Goal: Information Seeking & Learning: Learn about a topic

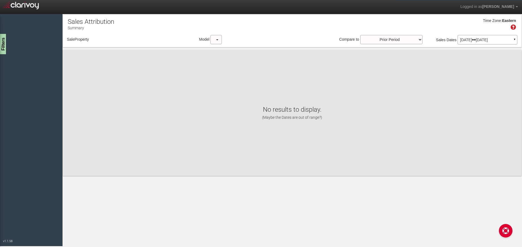
select select "object:45"
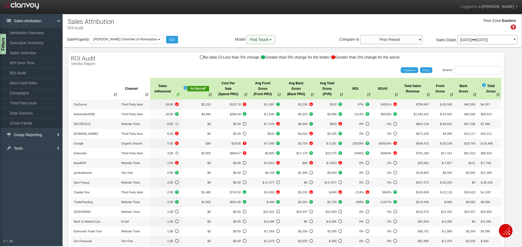
click at [261, 39] on button "First Touch" at bounding box center [260, 39] width 29 height 9
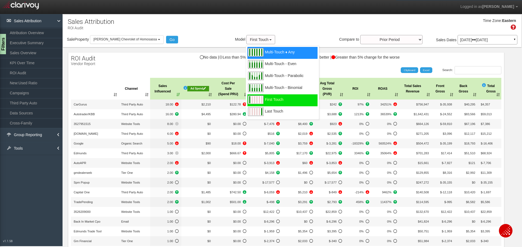
click at [267, 49] on div "Multi-Touch ♦ Any" at bounding box center [282, 53] width 70 height 12
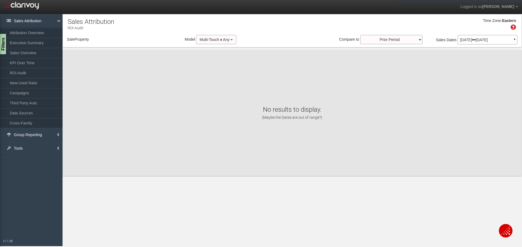
select select "object:264"
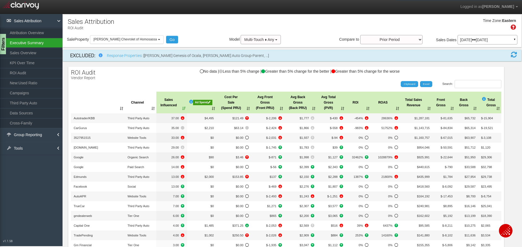
click at [27, 42] on link "Executive Summary" at bounding box center [31, 43] width 62 height 10
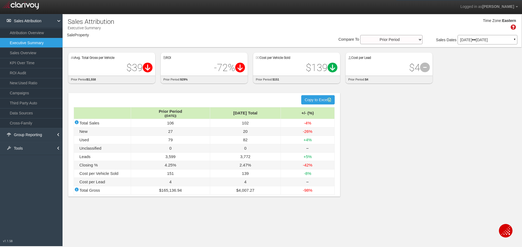
select select "object:332"
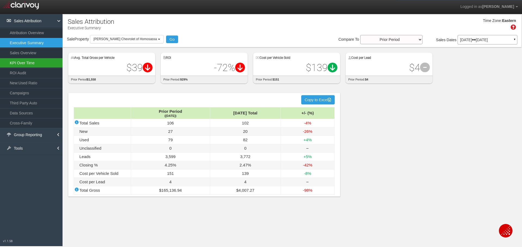
click at [29, 62] on link "KPI Over Time" at bounding box center [31, 63] width 62 height 10
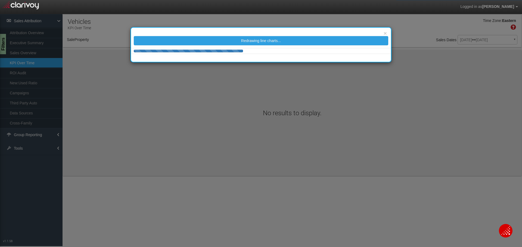
select select "object:389"
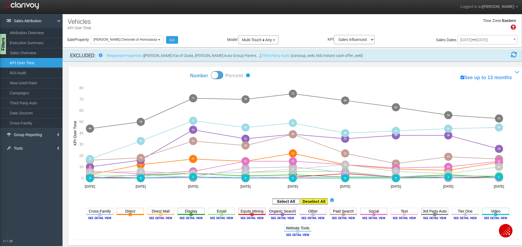
click at [313, 202] on rect at bounding box center [313, 201] width 27 height 5
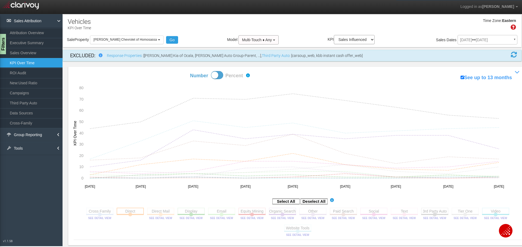
click at [129, 214] on rect at bounding box center [130, 211] width 27 height 7
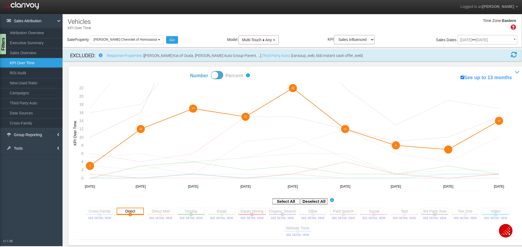
click at [127, 214] on rect at bounding box center [130, 211] width 27 height 7
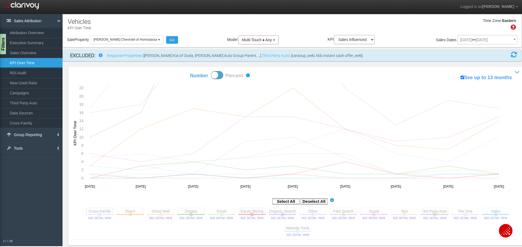
click at [96, 215] on rect at bounding box center [99, 211] width 27 height 7
click at [127, 212] on rect at bounding box center [130, 211] width 27 height 7
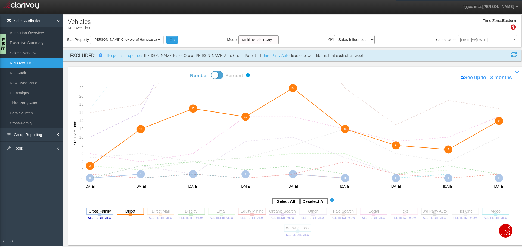
click at [98, 214] on rect at bounding box center [99, 211] width 27 height 7
click at [159, 213] on rect at bounding box center [160, 211] width 27 height 7
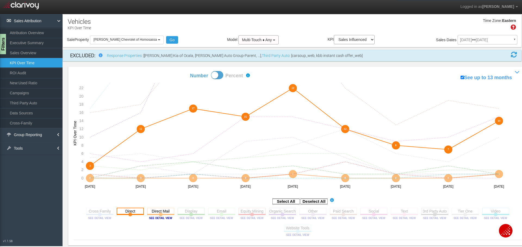
click at [127, 212] on rect at bounding box center [130, 211] width 27 height 7
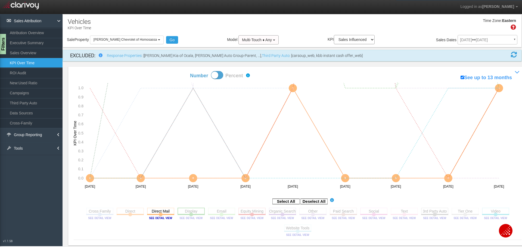
click at [189, 214] on rect at bounding box center [190, 211] width 27 height 7
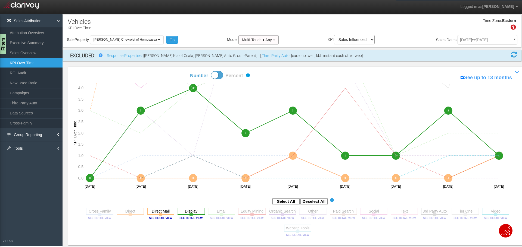
click at [158, 212] on rect at bounding box center [160, 211] width 27 height 7
click at [218, 211] on rect at bounding box center [221, 211] width 27 height 7
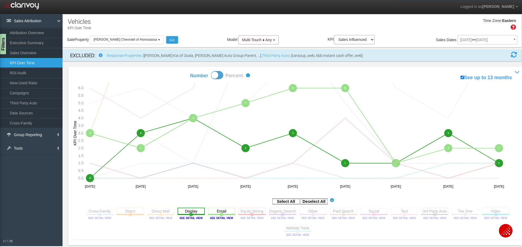
click at [189, 211] on rect at bounding box center [190, 211] width 27 height 7
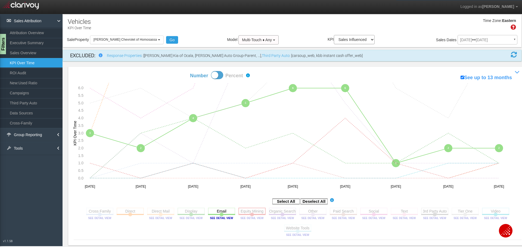
click at [250, 212] on rect at bounding box center [251, 211] width 27 height 7
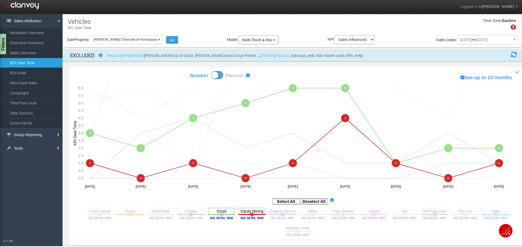
click at [219, 214] on rect at bounding box center [221, 211] width 27 height 7
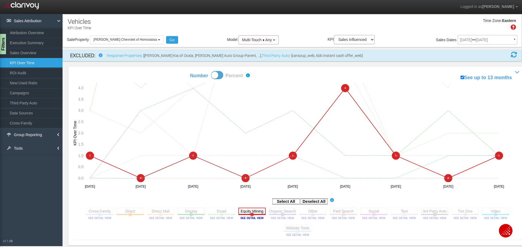
click at [246, 212] on rect at bounding box center [251, 211] width 27 height 7
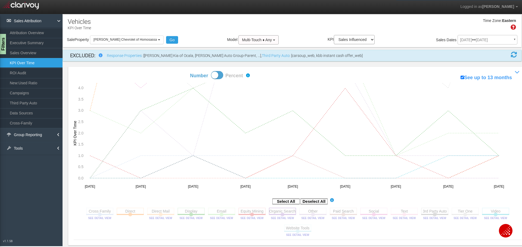
click at [280, 214] on rect at bounding box center [282, 211] width 27 height 7
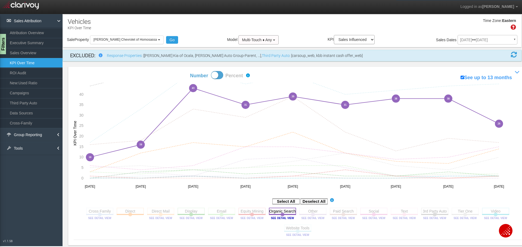
click at [283, 214] on rect at bounding box center [282, 211] width 27 height 7
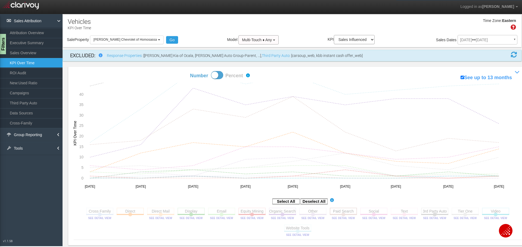
click at [342, 214] on rect at bounding box center [342, 211] width 27 height 7
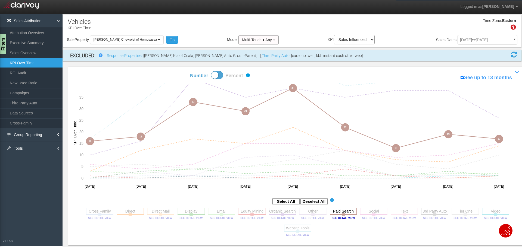
click at [342, 214] on rect at bounding box center [342, 211] width 27 height 7
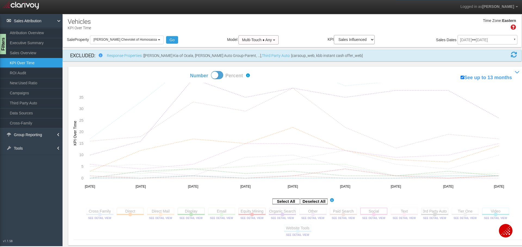
click at [372, 214] on rect at bounding box center [373, 211] width 27 height 7
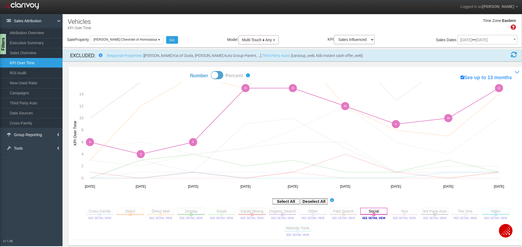
click at [372, 214] on rect at bounding box center [373, 211] width 27 height 7
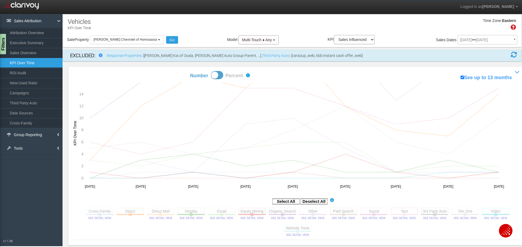
click at [402, 213] on rect at bounding box center [403, 211] width 27 height 7
click at [432, 214] on rect at bounding box center [434, 211] width 27 height 7
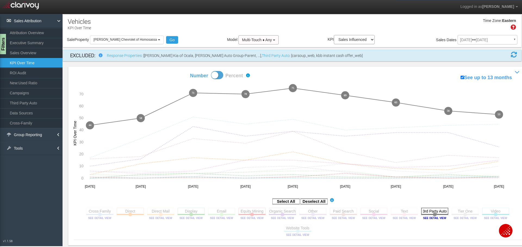
click at [432, 214] on rect at bounding box center [434, 211] width 27 height 7
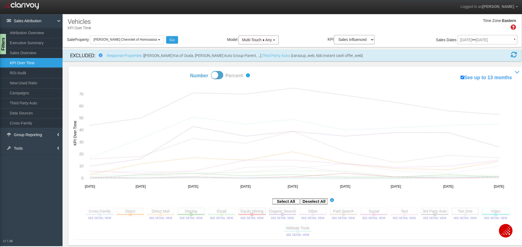
click at [461, 214] on rect at bounding box center [464, 211] width 27 height 7
click at [433, 214] on rect at bounding box center [434, 211] width 27 height 7
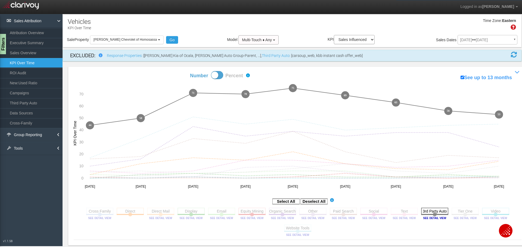
click at [432, 215] on rect at bounding box center [434, 211] width 27 height 7
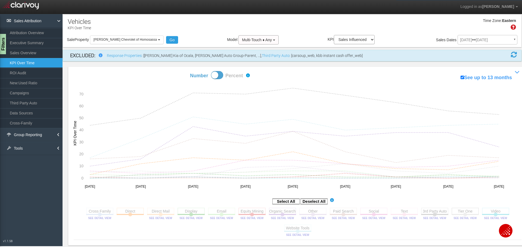
click at [462, 212] on rect at bounding box center [464, 211] width 27 height 7
click at [461, 215] on rect at bounding box center [464, 211] width 27 height 7
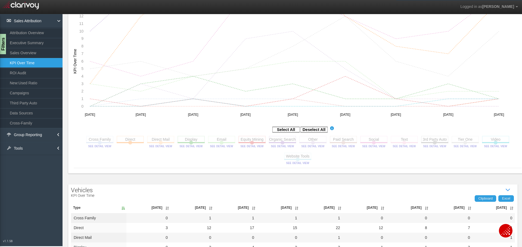
scroll to position [81, 0]
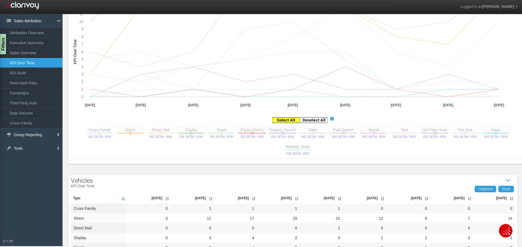
click at [279, 120] on rect at bounding box center [285, 120] width 27 height 5
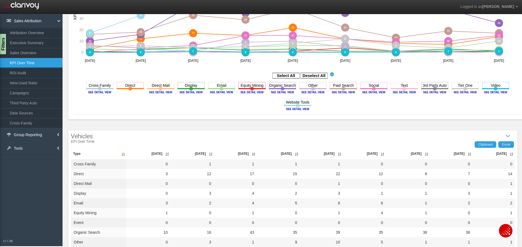
scroll to position [136, 0]
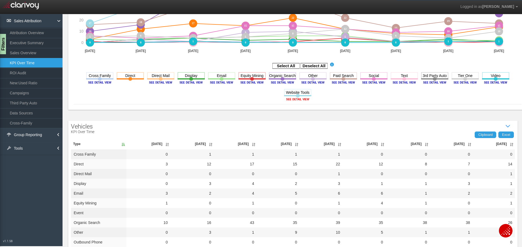
click at [293, 98] on image at bounding box center [297, 99] width 24 height 3
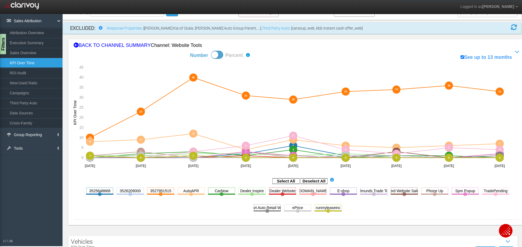
scroll to position [0, 0]
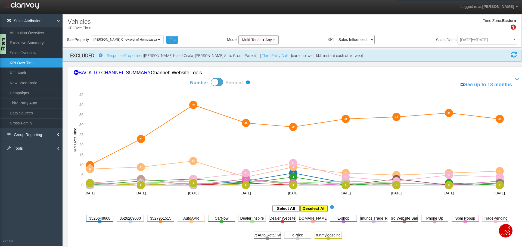
click at [310, 209] on rect at bounding box center [313, 208] width 27 height 5
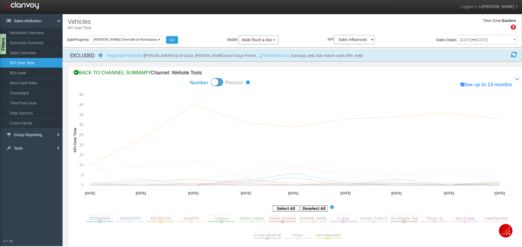
click at [83, 71] on div "BACK TO CHANNEL SUMMARY Channel: website tools" at bounding box center [297, 73] width 447 height 7
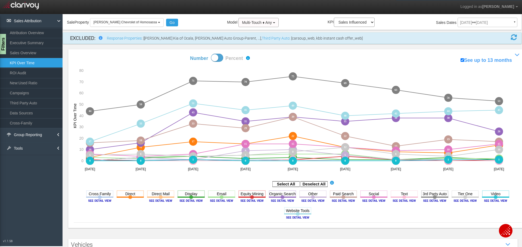
scroll to position [27, 0]
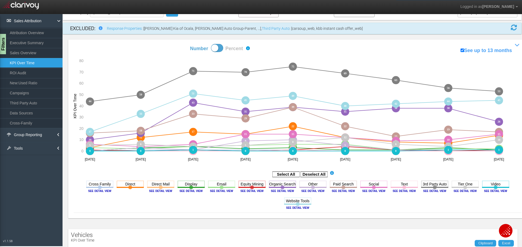
click at [294, 206] on icon "Website Tools Toggle this line chart on/off View this Channel's Sources bar cha…" at bounding box center [297, 205] width 27 height 14
drag, startPoint x: 293, startPoint y: 200, endPoint x: 307, endPoint y: 200, distance: 13.3
click at [293, 200] on rect at bounding box center [297, 201] width 27 height 7
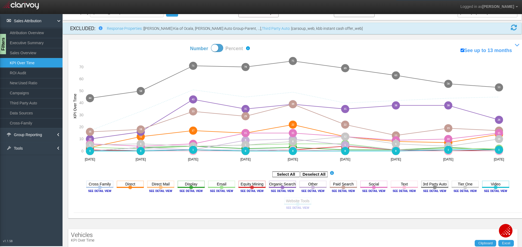
click at [296, 206] on circle at bounding box center [298, 205] width 4 height 4
click at [29, 62] on link "KPI Over Time" at bounding box center [31, 63] width 62 height 10
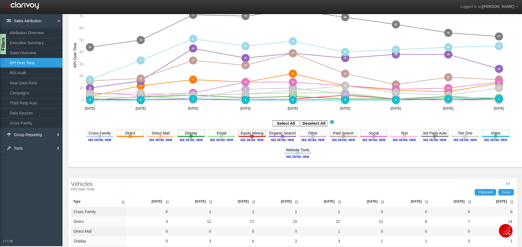
scroll to position [81, 0]
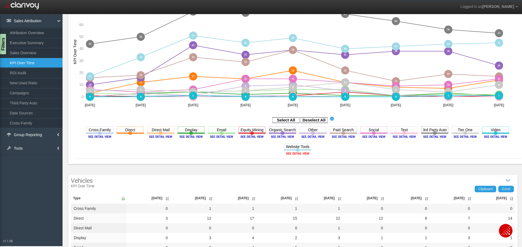
click at [285, 152] on image at bounding box center [297, 153] width 24 height 3
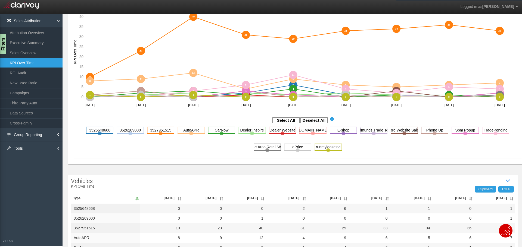
scroll to position [115, 0]
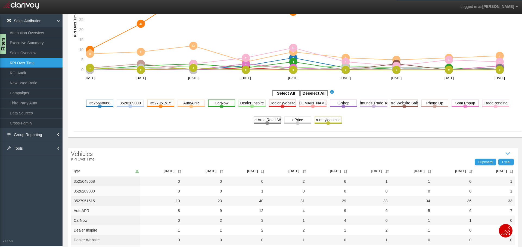
click at [218, 105] on rect at bounding box center [221, 103] width 27 height 7
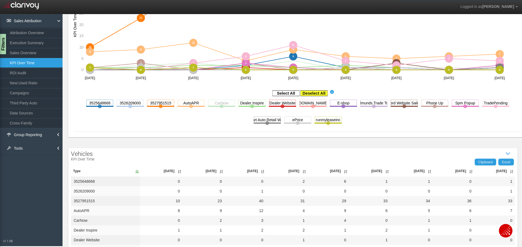
click at [313, 92] on rect at bounding box center [313, 93] width 27 height 5
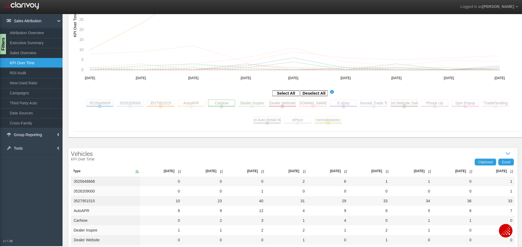
drag, startPoint x: 218, startPoint y: 102, endPoint x: 230, endPoint y: 116, distance: 17.9
click at [220, 103] on rect at bounding box center [221, 103] width 27 height 7
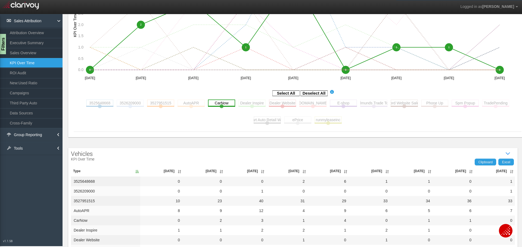
click at [218, 102] on rect at bounding box center [221, 103] width 27 height 7
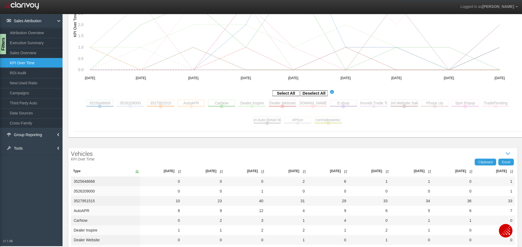
click at [189, 103] on rect at bounding box center [190, 103] width 27 height 7
click at [223, 117] on section "3525648668 Toggle this line chart on/off View this Channel's Sources bar chart …" at bounding box center [297, 115] width 447 height 34
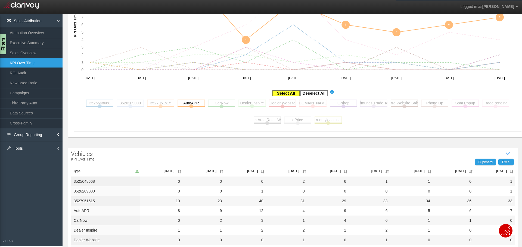
click at [281, 93] on rect at bounding box center [285, 93] width 27 height 5
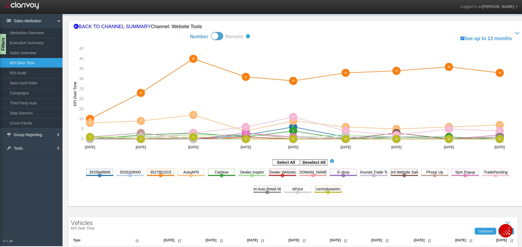
scroll to position [41, 0]
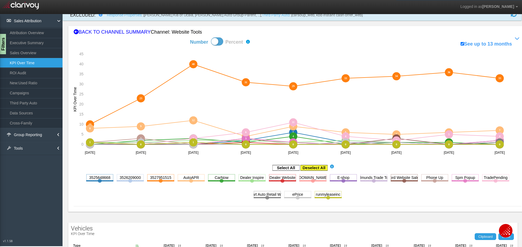
click at [314, 168] on rect at bounding box center [313, 167] width 27 height 5
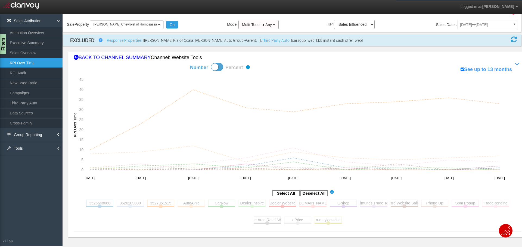
scroll to position [14, 0]
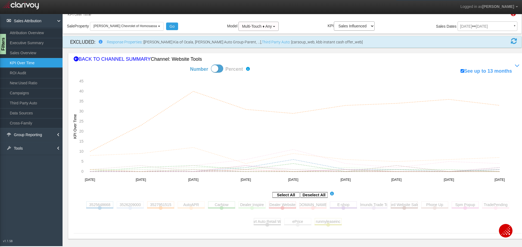
click at [102, 57] on div "BACK TO CHANNEL SUMMARY Channel: website tools" at bounding box center [297, 59] width 447 height 7
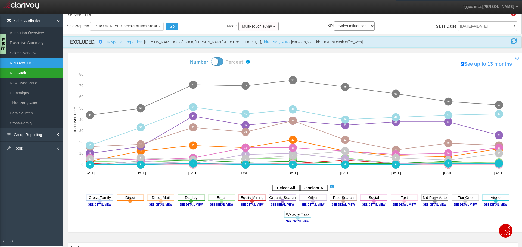
click at [18, 72] on link "ROI Audit" at bounding box center [31, 73] width 62 height 10
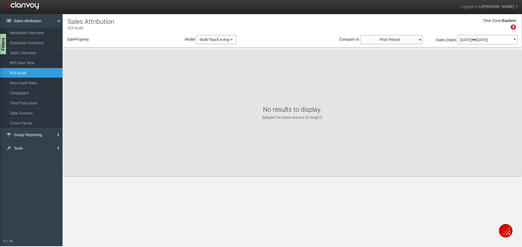
select select "object:821"
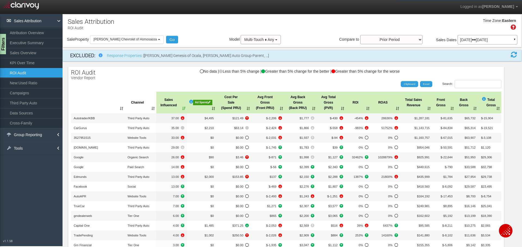
click at [471, 42] on p "[DATE] [DATE]" at bounding box center [487, 40] width 55 height 4
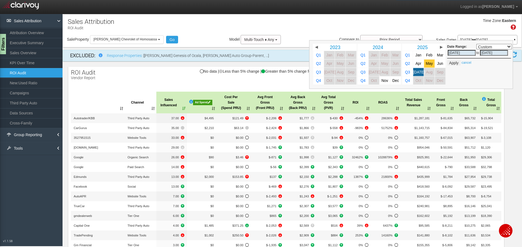
click at [425, 63] on span "May" at bounding box center [428, 64] width 7 height 4
select select ","
type input "[DATE]"
click at [414, 71] on span "[DATE]" at bounding box center [419, 72] width 12 height 4
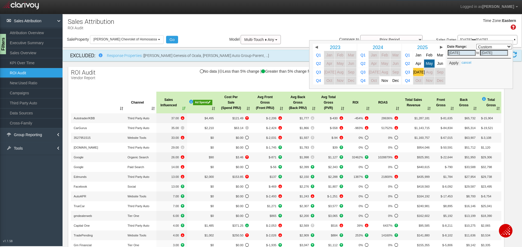
select select ","
type input "[DATE]"
click at [449, 62] on button "Apply" at bounding box center [453, 62] width 13 height 5
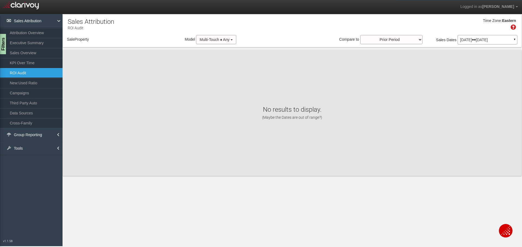
select select "object:879"
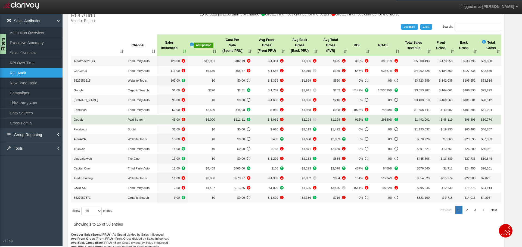
scroll to position [76, 0]
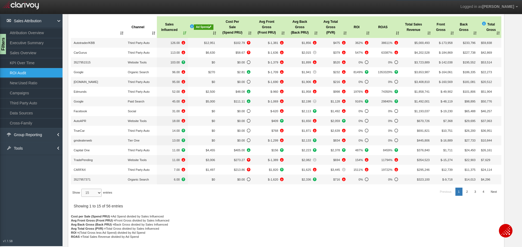
click at [99, 193] on select "15 30 50 All" at bounding box center [91, 193] width 20 height 8
select select "30"
click at [82, 197] on select "15 30 50 All" at bounding box center [91, 193] width 20 height 8
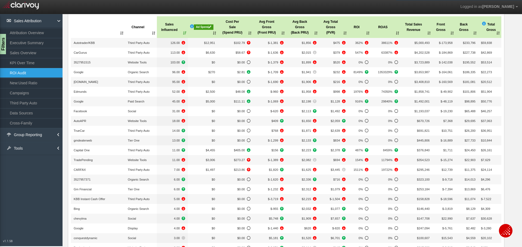
click at [181, 33] on th "Sales Influenced" at bounding box center [172, 27] width 31 height 22
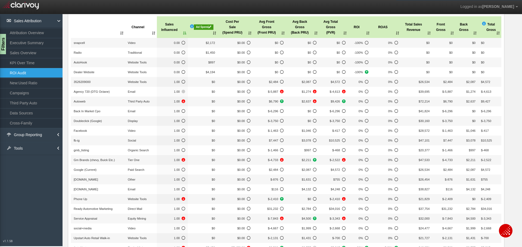
click at [184, 33] on th "Sales Influenced" at bounding box center [172, 27] width 31 height 22
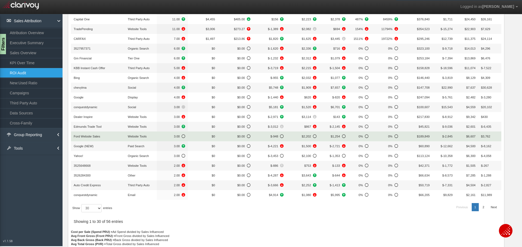
scroll to position [222, 0]
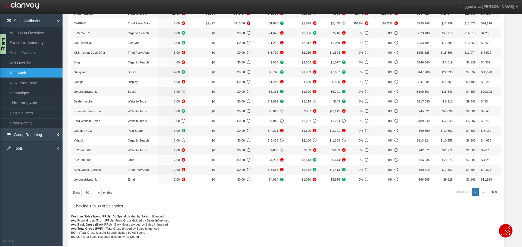
click at [43, 133] on link "Group Reporting" at bounding box center [31, 135] width 62 height 14
click at [41, 156] on link "Vendors by Rooftop" at bounding box center [31, 157] width 62 height 10
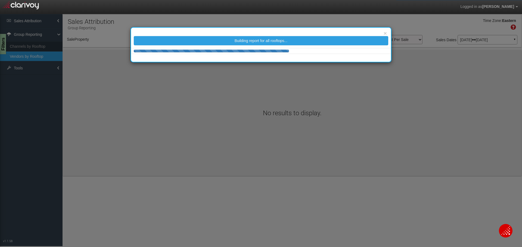
select select "object:933"
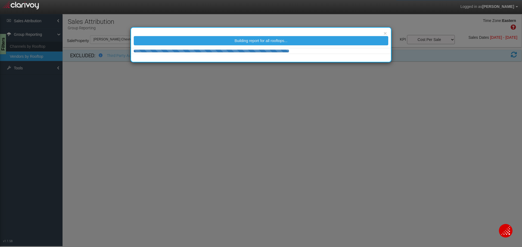
select select "25"
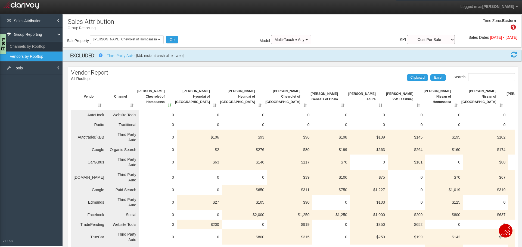
click at [166, 105] on th "[PERSON_NAME] Chevrolet of Homosassa" at bounding box center [154, 96] width 38 height 27
click at [165, 105] on th "[PERSON_NAME] Chevrolet of Homosassa" at bounding box center [154, 96] width 38 height 27
